Goal: Find contact information: Find contact information

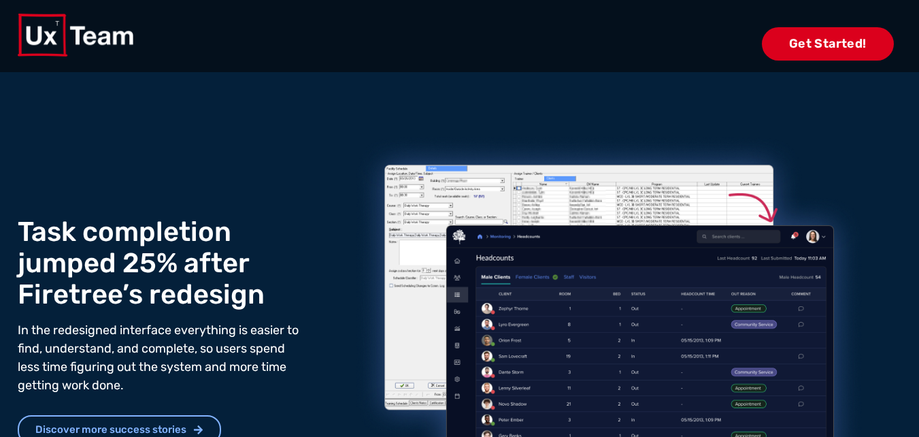
scroll to position [1429, 0]
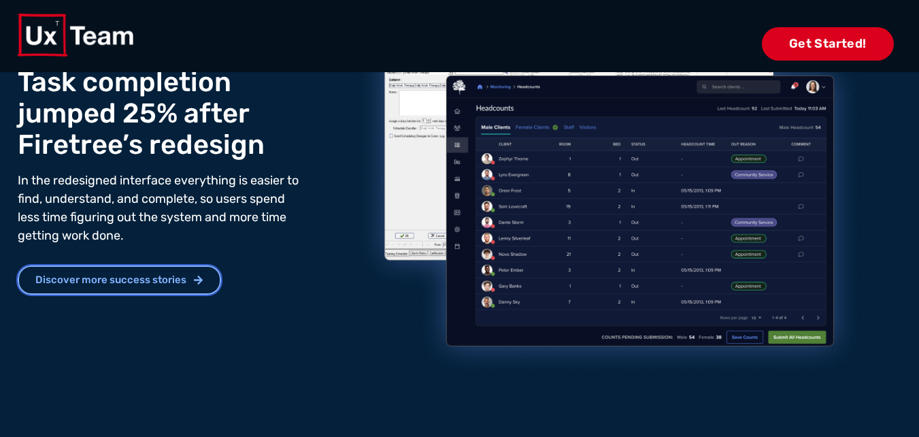
click at [162, 285] on span "Discover more success stories" at bounding box center [110, 280] width 151 height 10
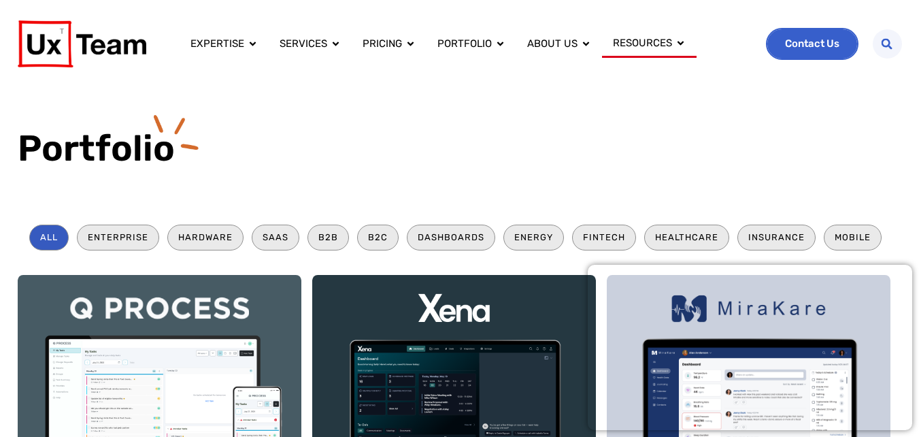
click at [844, 38] on link "Contact Us" at bounding box center [812, 43] width 90 height 29
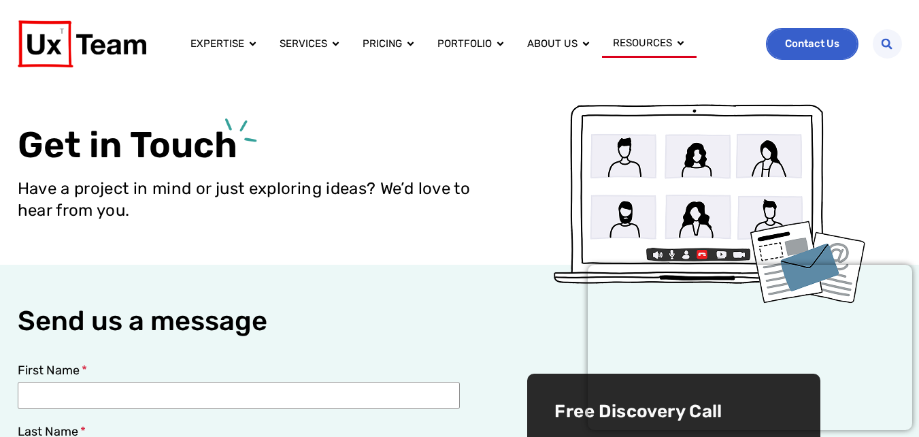
click at [815, 54] on link "Contact Us" at bounding box center [812, 43] width 90 height 29
click at [854, 35] on link "Contact Us" at bounding box center [812, 43] width 90 height 29
click at [823, 46] on span "Contact Us" at bounding box center [812, 44] width 54 height 10
